Goal: Transaction & Acquisition: Purchase product/service

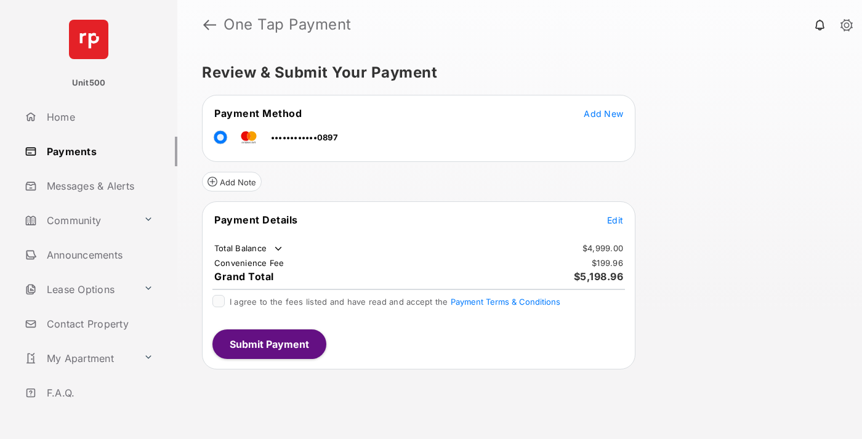
click at [615, 220] on span "Edit" at bounding box center [615, 220] width 16 height 10
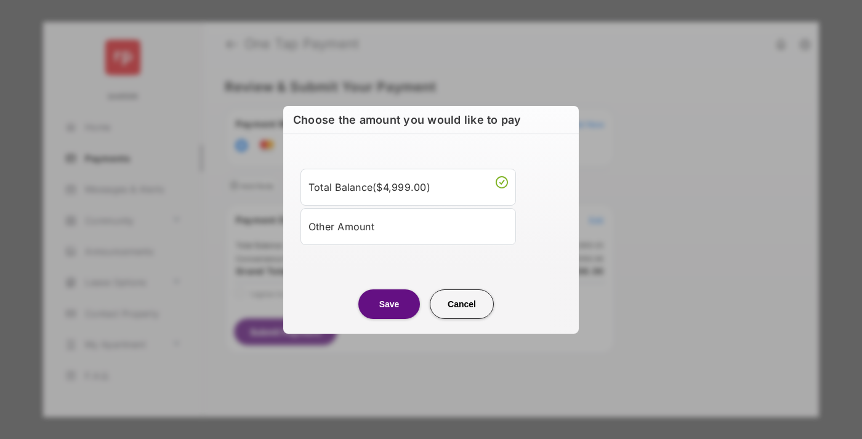
click at [408, 226] on div "Other Amount" at bounding box center [407, 226] width 199 height 21
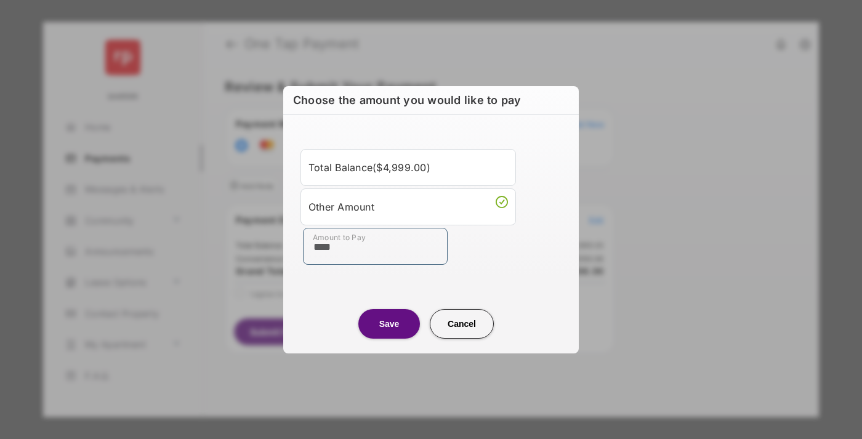
type input "****"
click at [389, 323] on button "Save" at bounding box center [389, 324] width 62 height 30
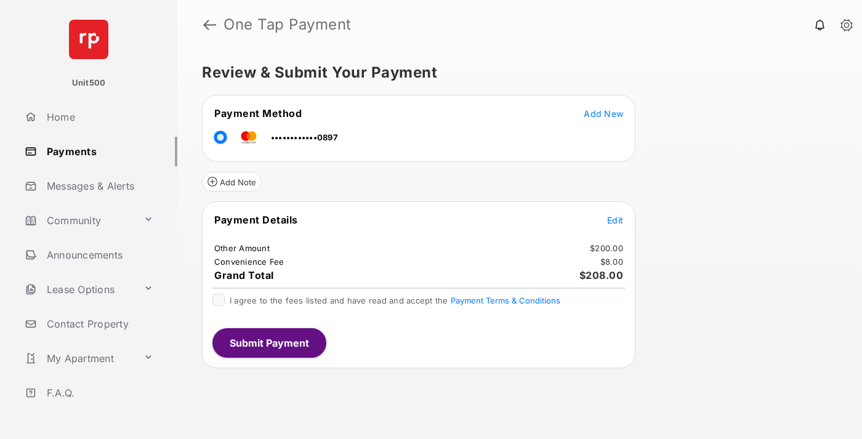
click at [615, 220] on span "Edit" at bounding box center [615, 220] width 16 height 10
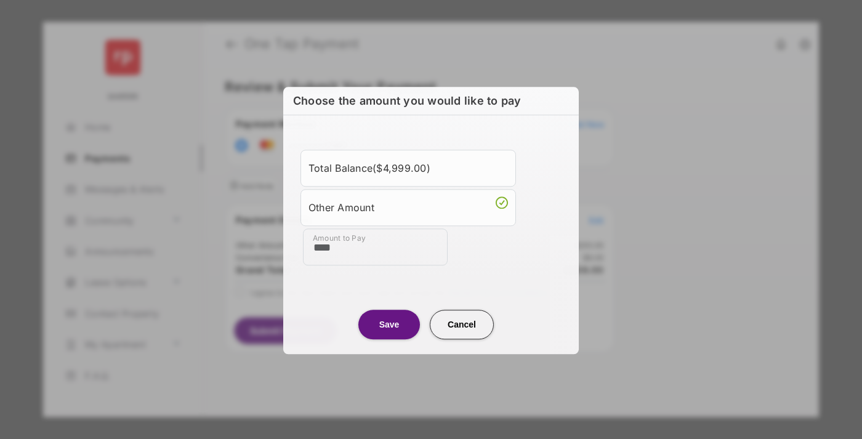
click at [389, 323] on button "Save" at bounding box center [389, 325] width 62 height 30
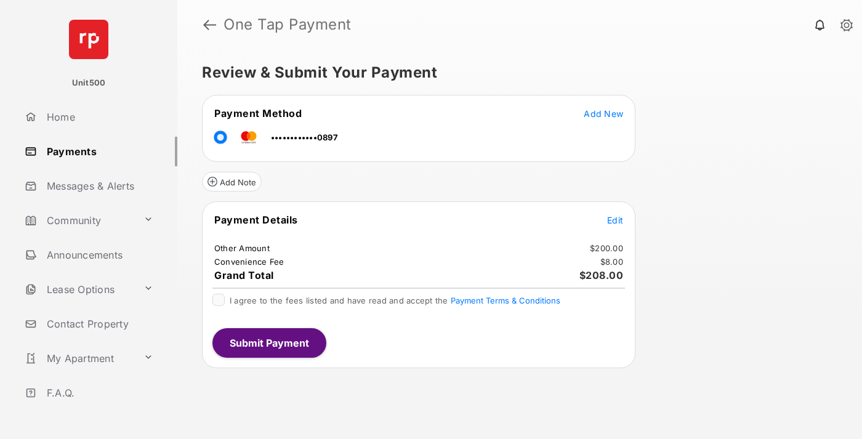
click at [268, 342] on button "Submit Payment" at bounding box center [269, 343] width 114 height 30
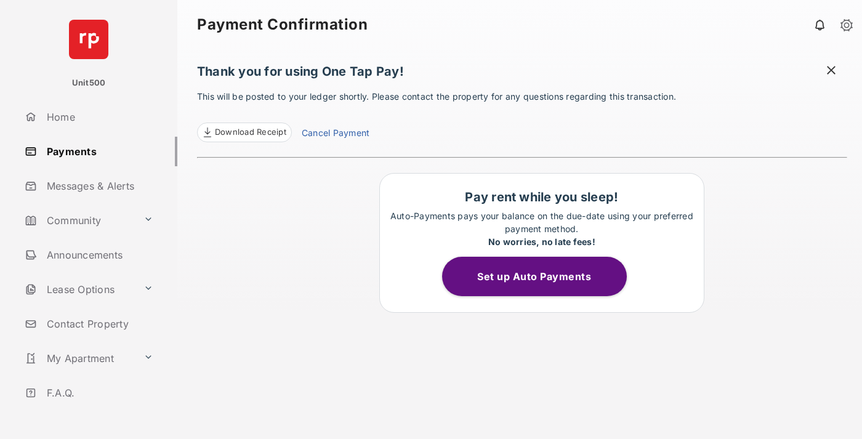
click at [244, 132] on span "Download Receipt" at bounding box center [250, 132] width 71 height 12
click at [831, 71] on span at bounding box center [831, 71] width 12 height 15
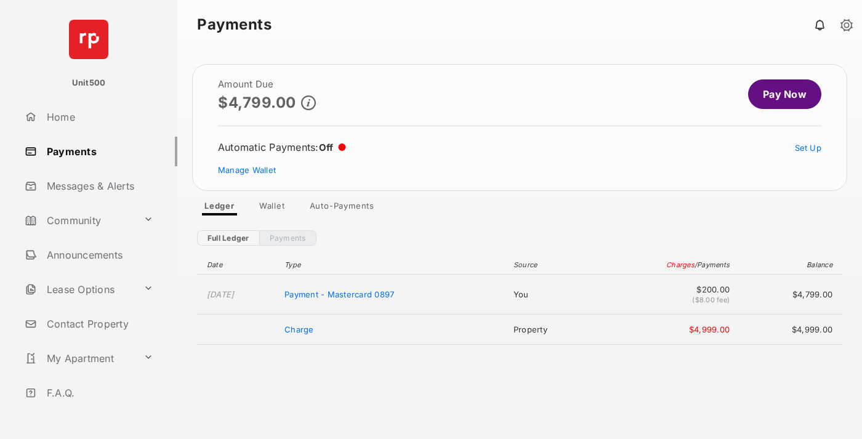
click at [247, 170] on link "Manage Wallet" at bounding box center [247, 170] width 58 height 10
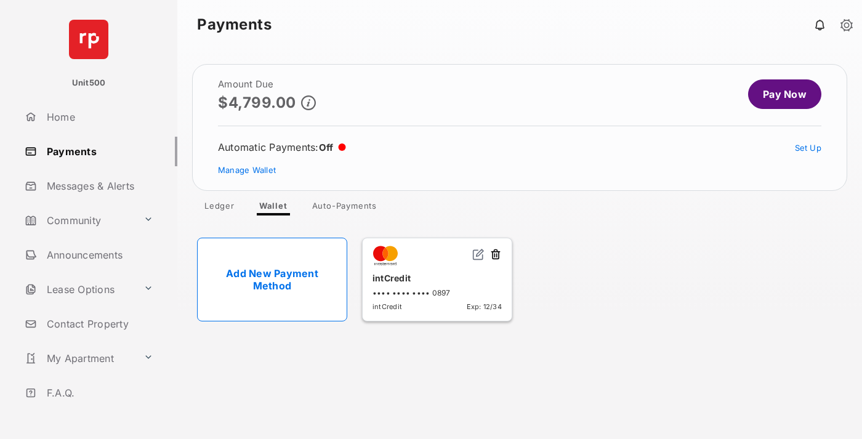
click at [495, 255] on button at bounding box center [495, 255] width 12 height 14
